Goal: Find specific page/section: Find specific page/section

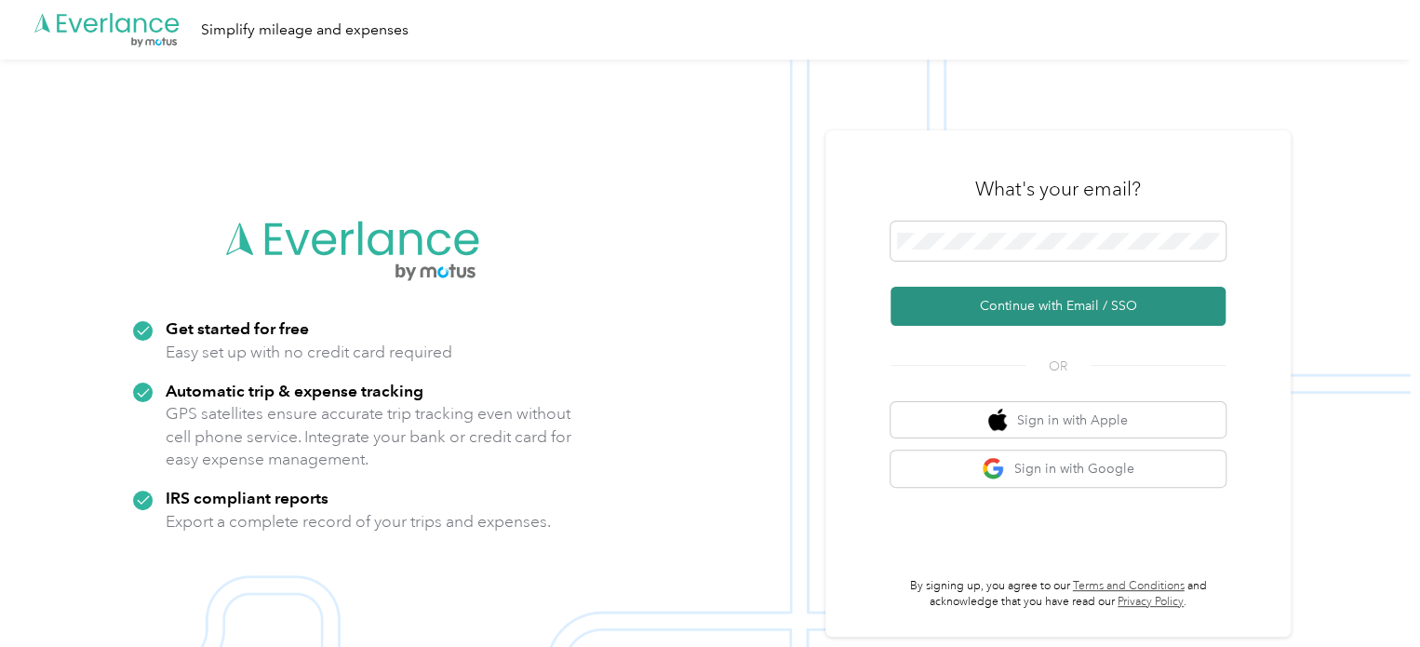
click at [1091, 294] on button "Continue with Email / SSO" at bounding box center [1057, 306] width 335 height 39
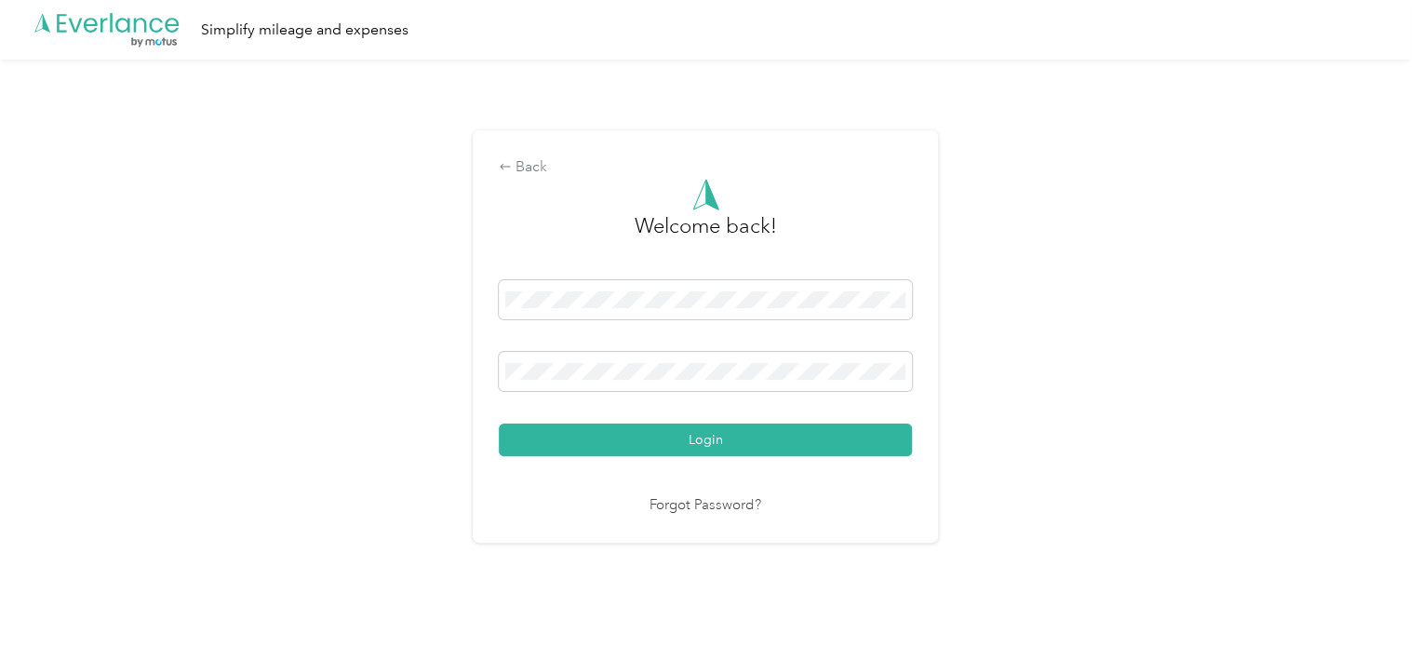
click at [659, 435] on button "Login" at bounding box center [705, 439] width 413 height 33
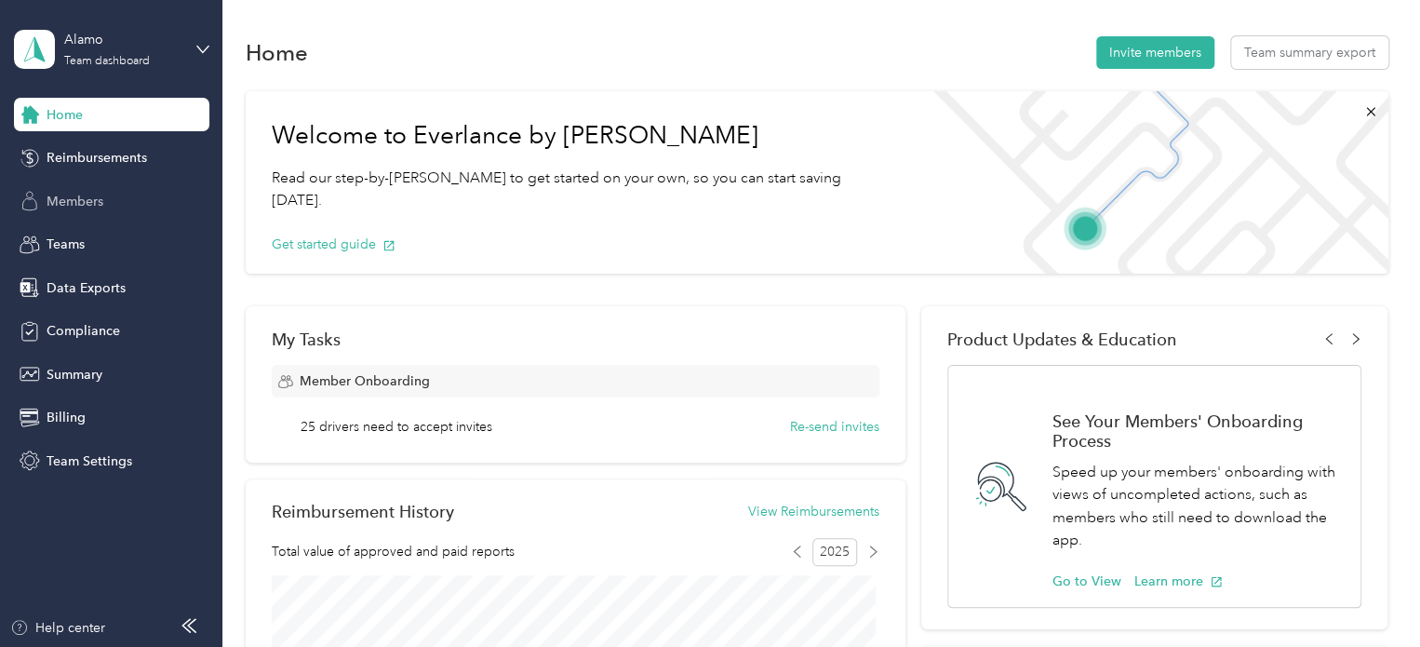
click at [70, 207] on span "Members" at bounding box center [75, 202] width 57 height 20
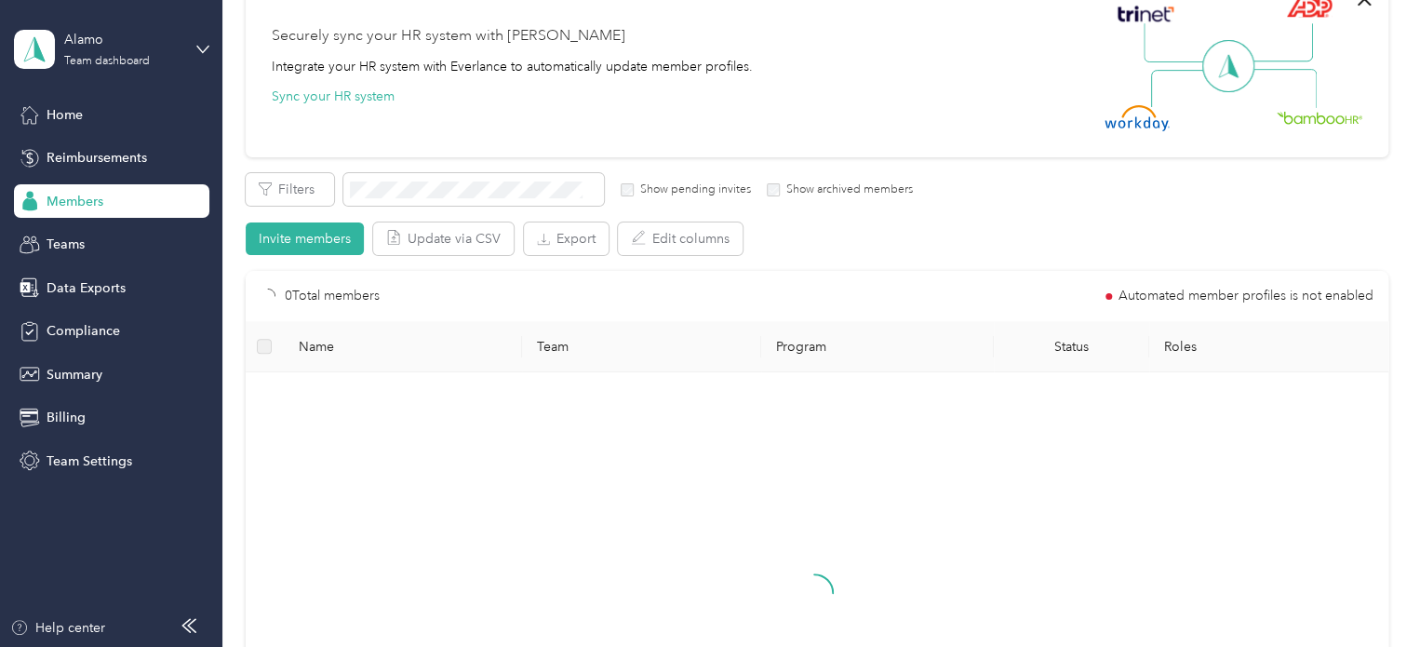
scroll to position [186, 0]
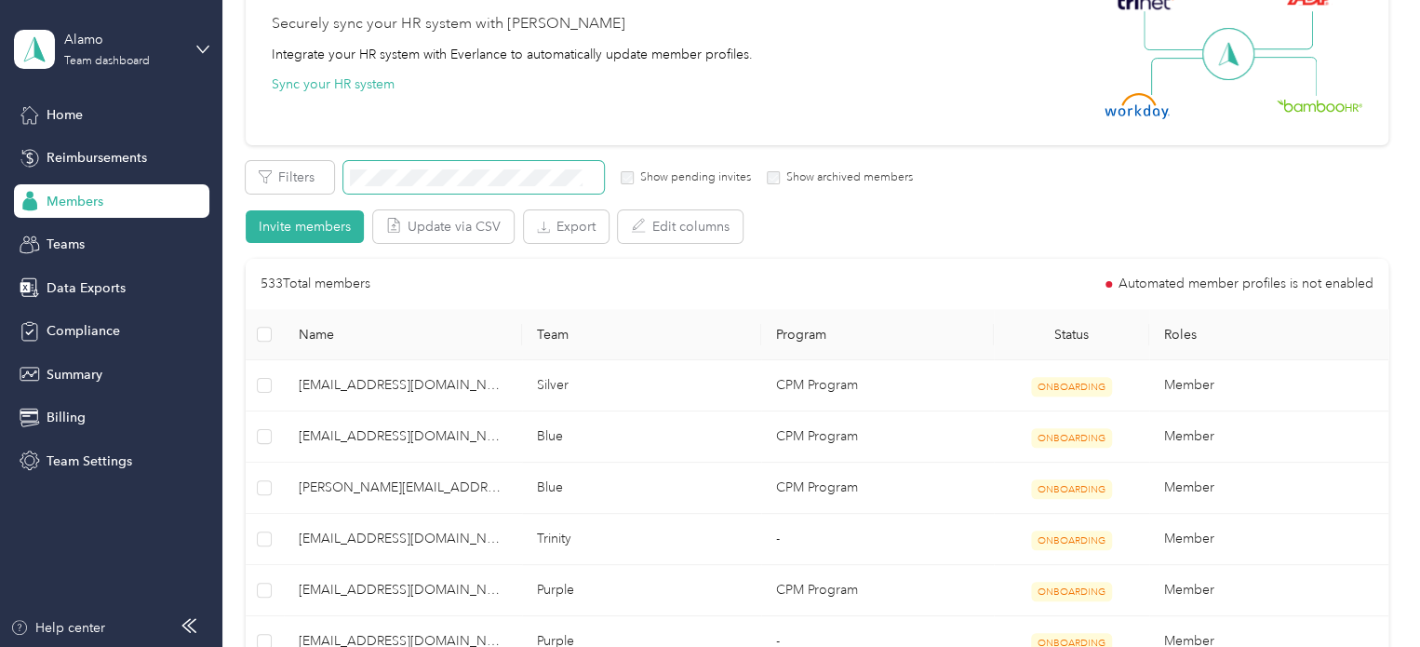
click at [488, 186] on span at bounding box center [473, 177] width 261 height 33
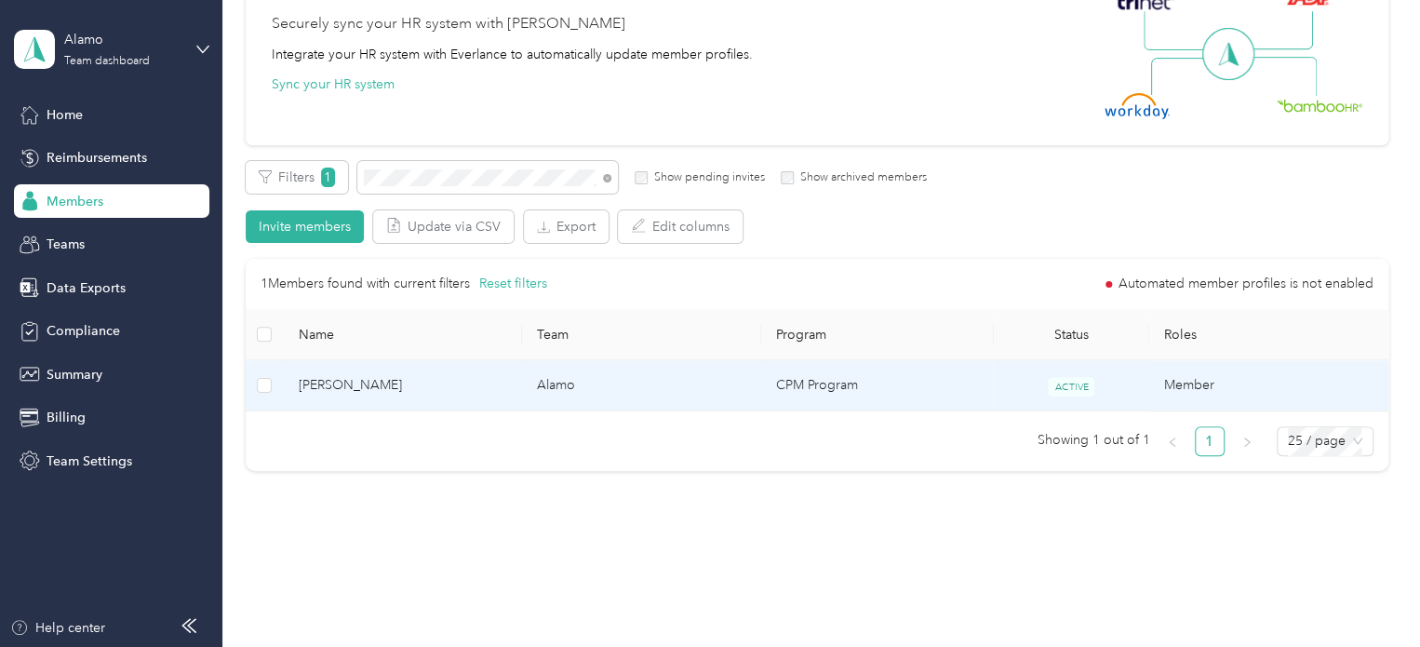
click at [432, 391] on span "[PERSON_NAME]" at bounding box center [403, 385] width 209 height 20
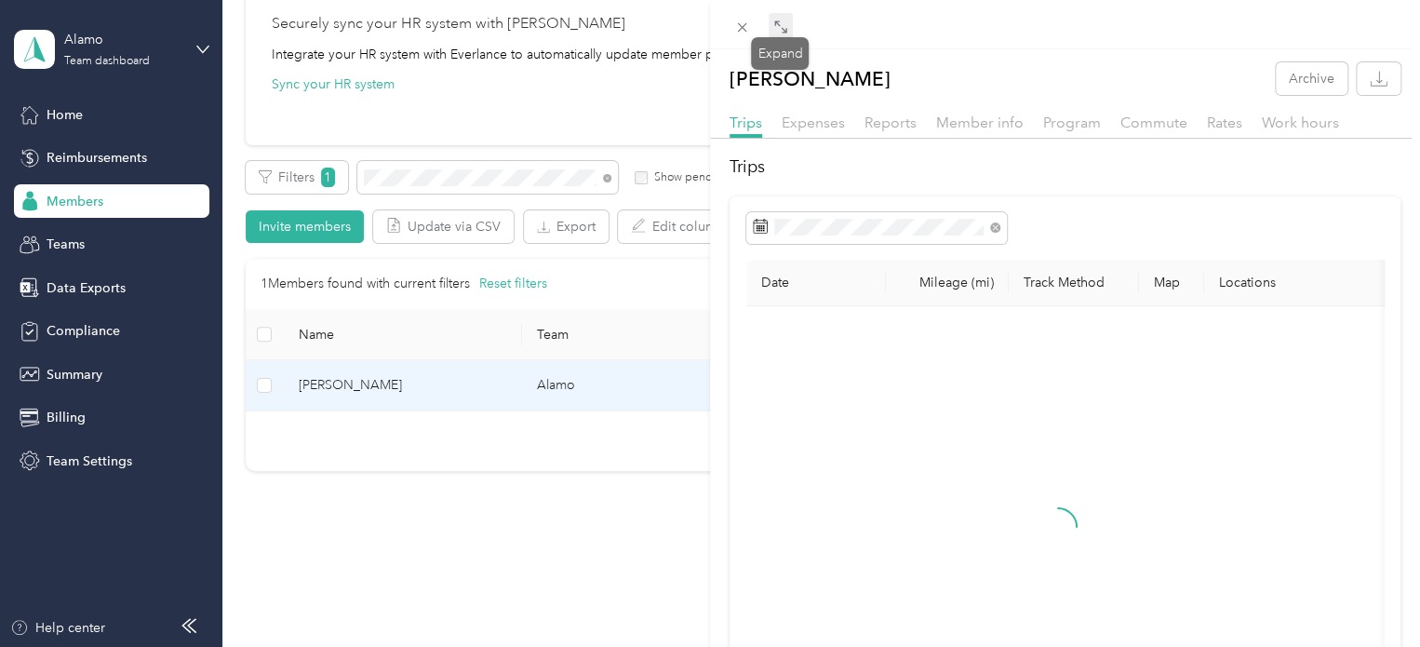
click at [780, 31] on icon at bounding box center [780, 27] width 15 height 15
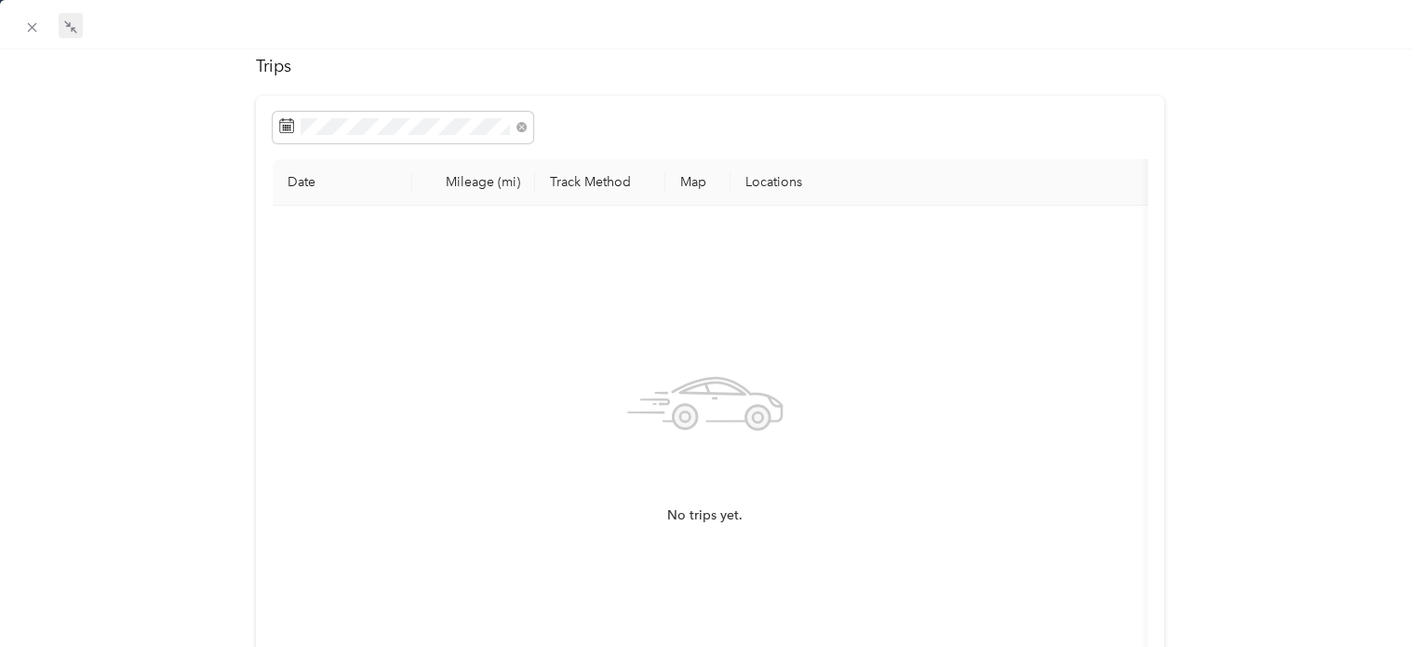
scroll to position [93, 0]
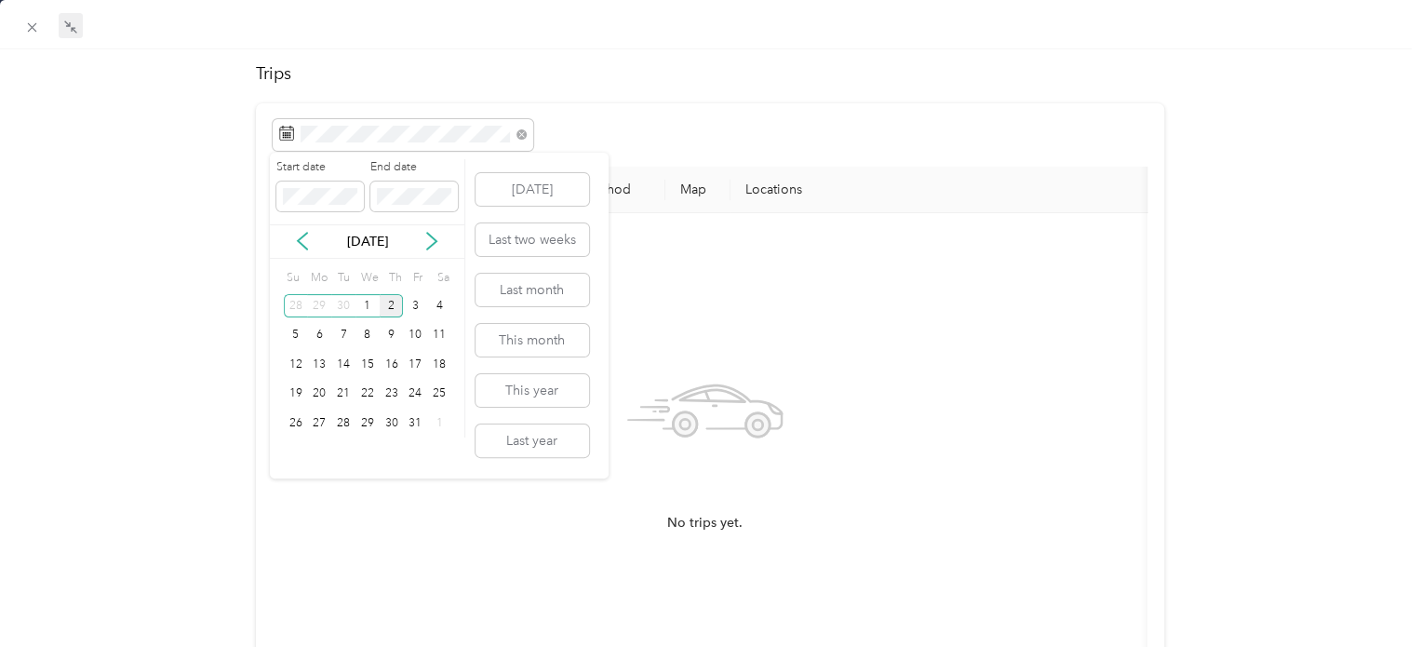
click at [387, 302] on div "2" at bounding box center [392, 305] width 24 height 23
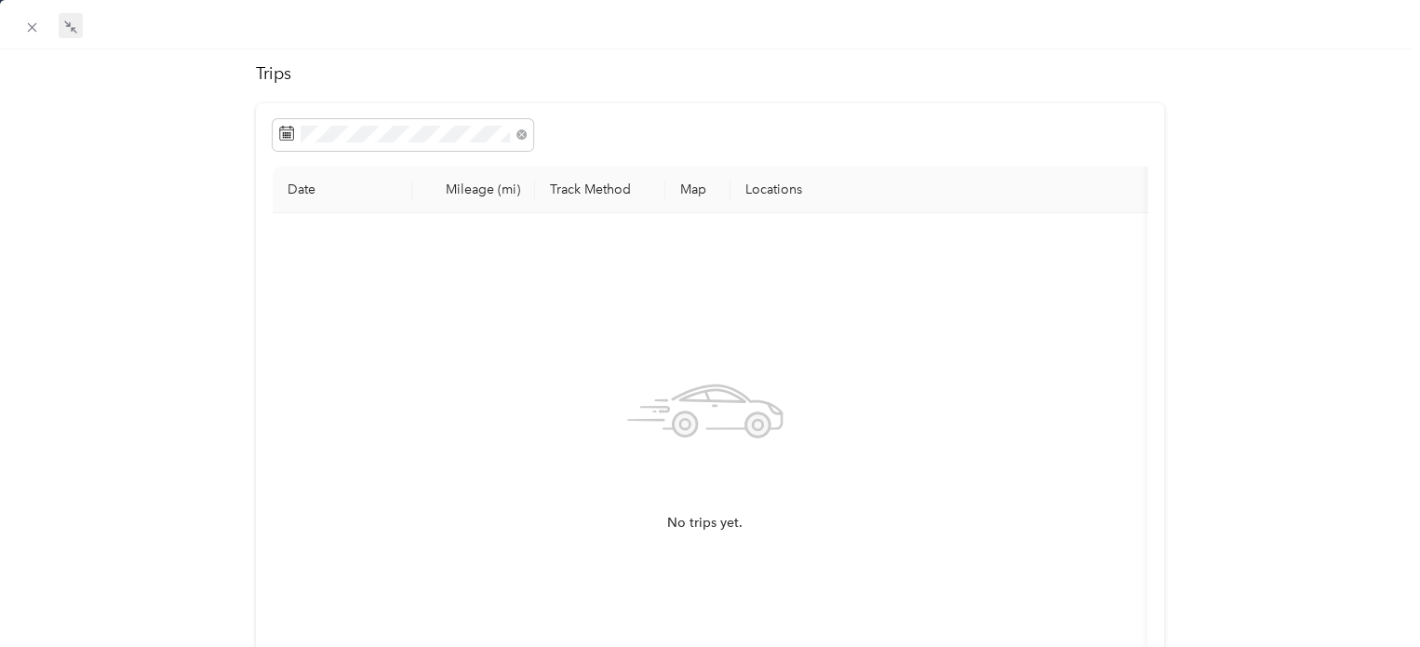
click at [642, 126] on div at bounding box center [710, 135] width 875 height 32
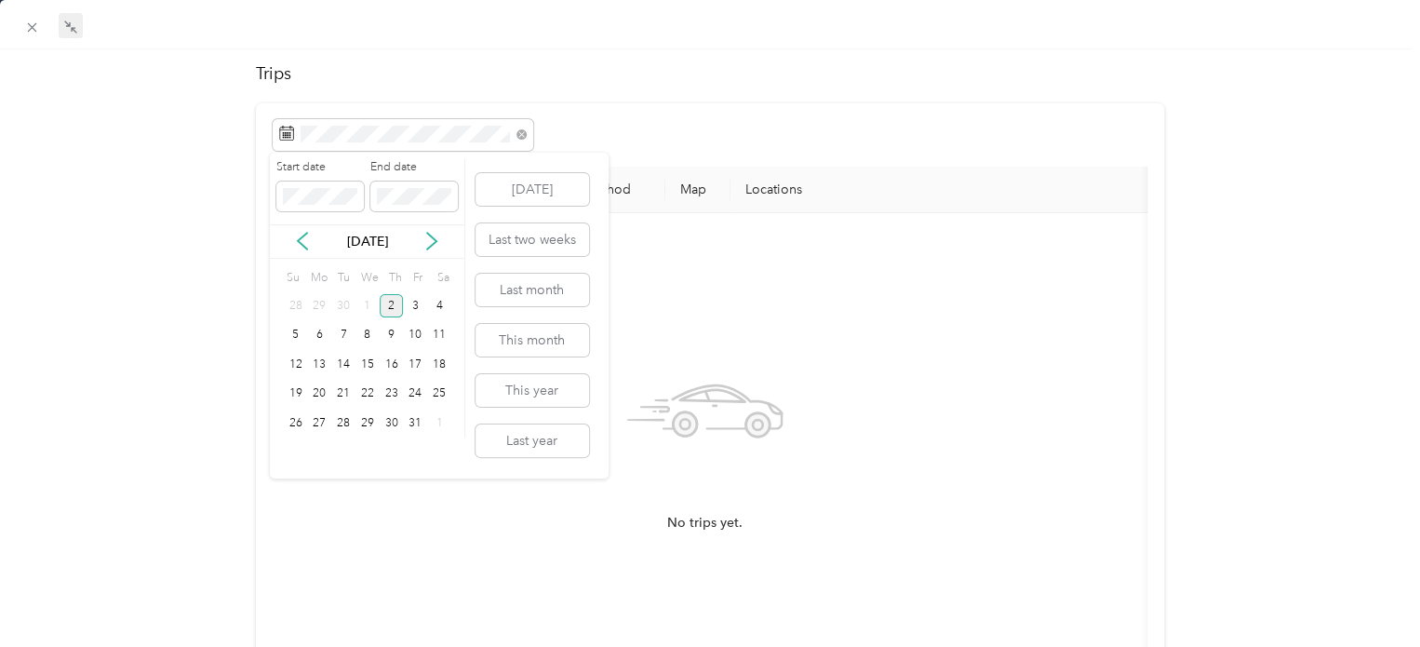
click at [387, 304] on div "2" at bounding box center [392, 305] width 24 height 23
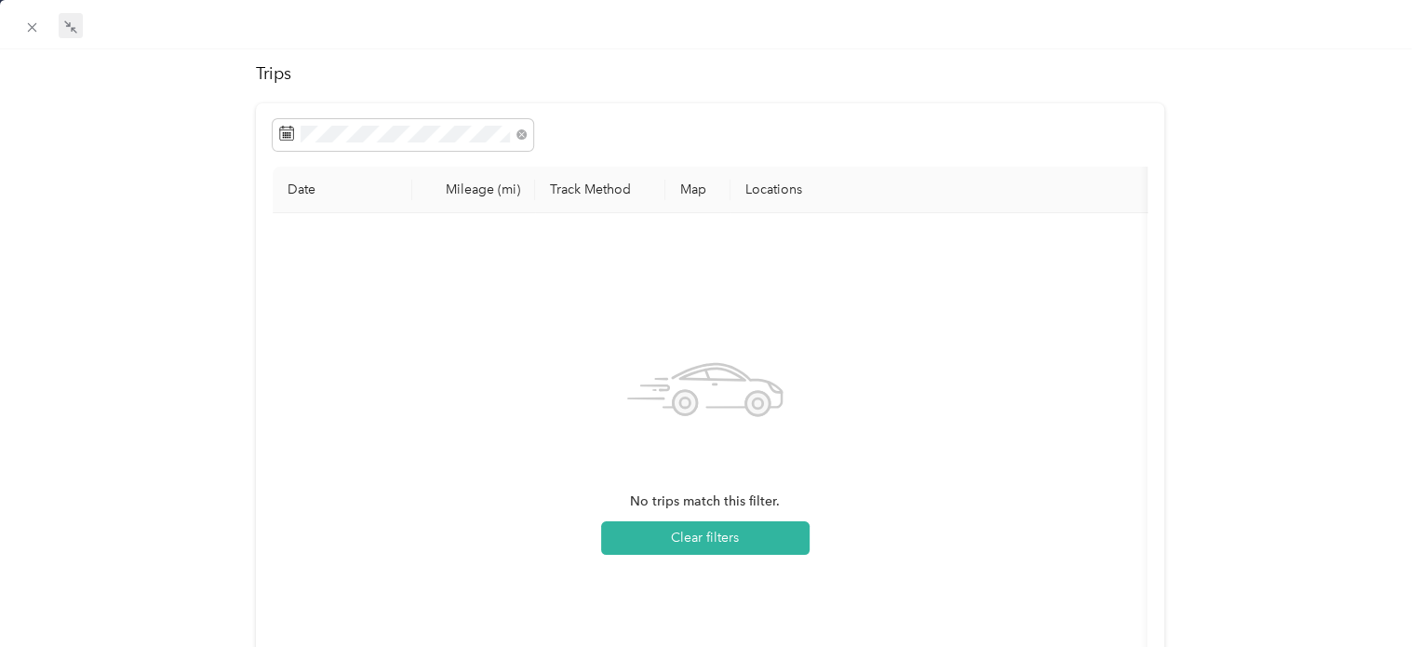
click at [1264, 227] on div "Teresa Frazier Archive Trips Expenses Reports Member info Program Commute Rates…" at bounding box center [710, 372] width 1420 height 806
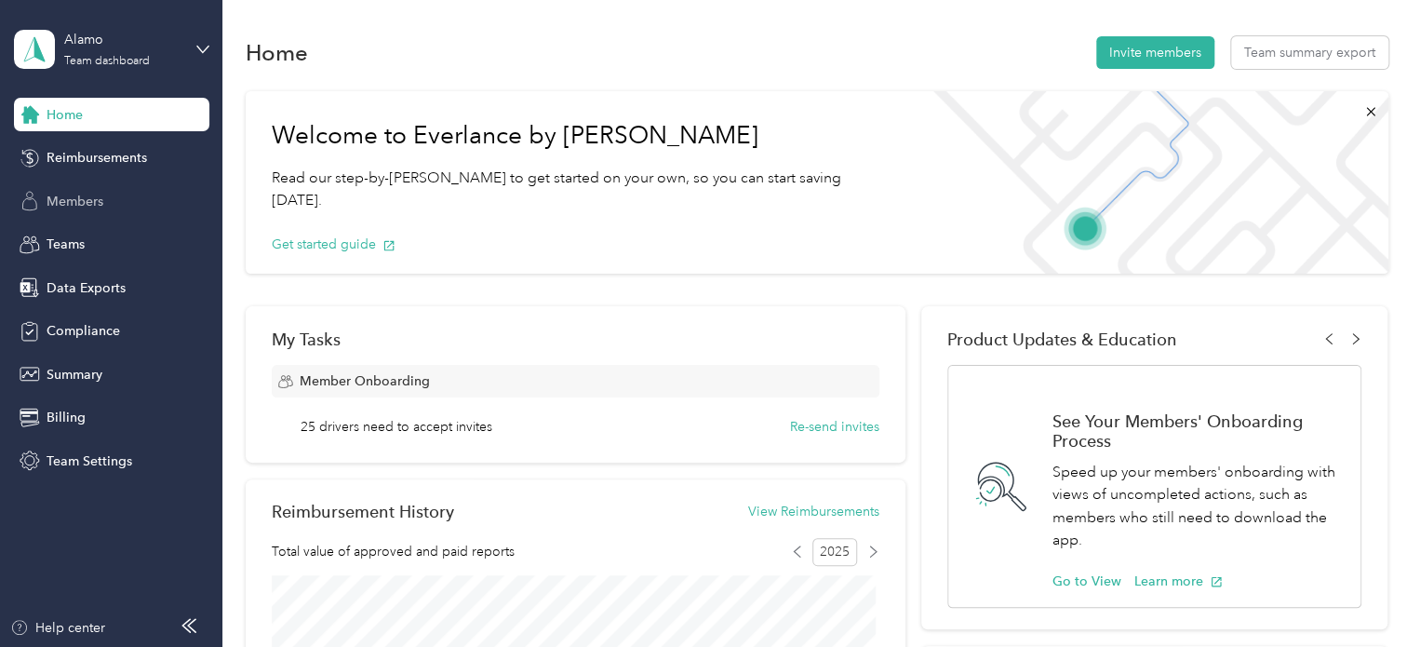
click at [69, 205] on span "Members" at bounding box center [75, 202] width 57 height 20
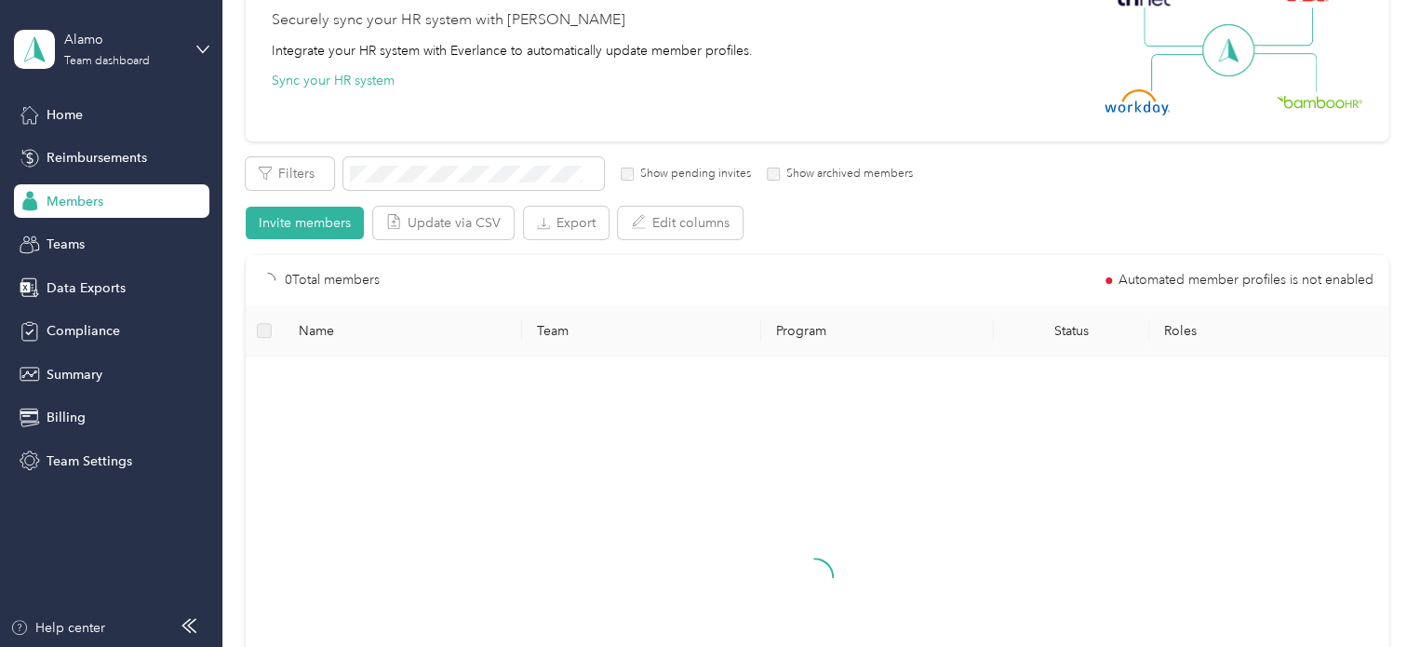
scroll to position [279, 0]
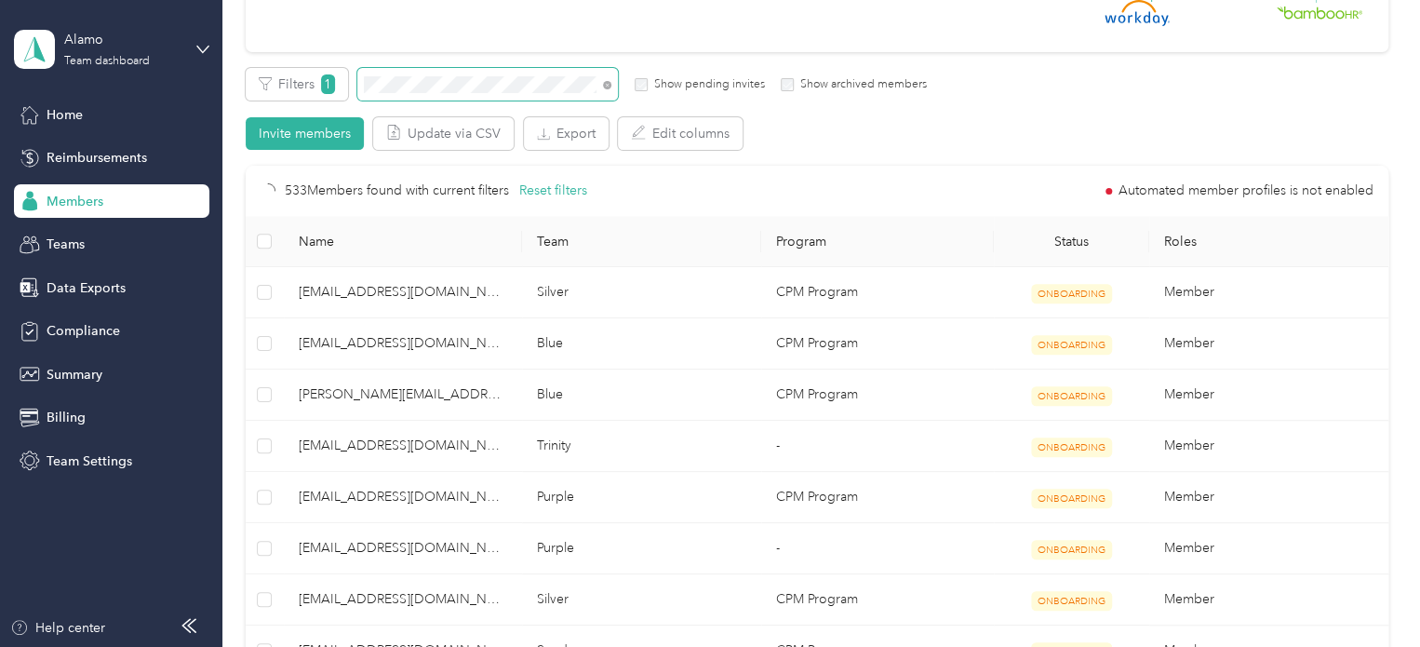
scroll to position [218, 0]
